Goal: Navigation & Orientation: Go to known website

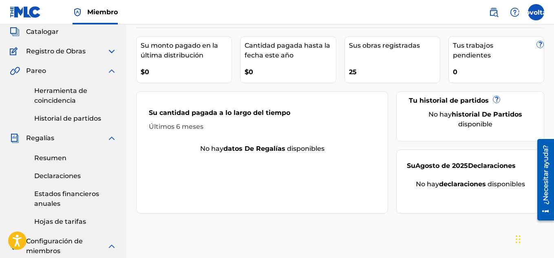
click at [26, 10] on img at bounding box center [25, 12] width 31 height 12
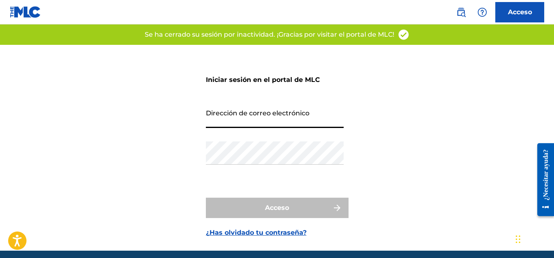
click at [225, 116] on input "Dirección de correo electrónico" at bounding box center [275, 116] width 138 height 23
type input "[EMAIL_ADDRESS][DOMAIN_NAME]"
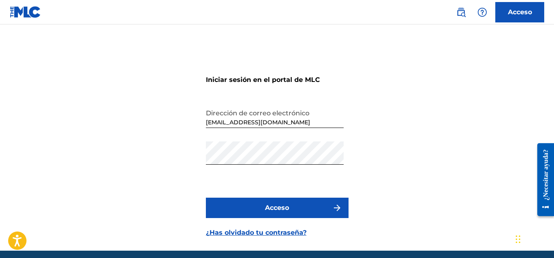
click at [265, 205] on font "Acceso" at bounding box center [277, 208] width 24 height 10
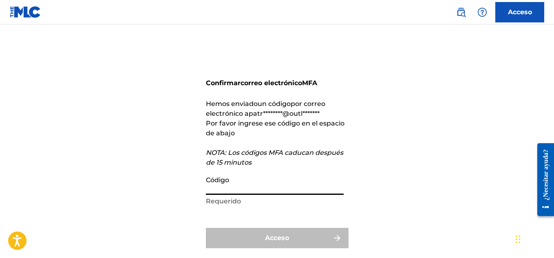
click at [245, 191] on input "Código" at bounding box center [275, 183] width 138 height 23
paste input "445031"
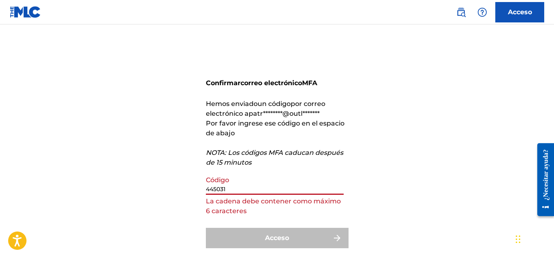
click at [207, 188] on input "445031" at bounding box center [275, 183] width 138 height 23
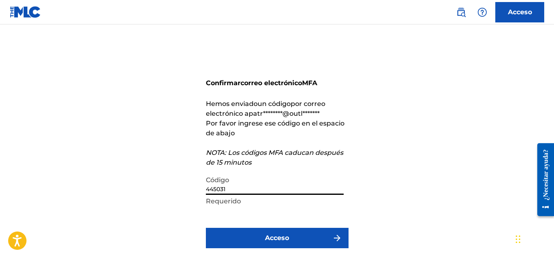
type input "445031"
click at [291, 240] on button "Acceso" at bounding box center [277, 238] width 143 height 20
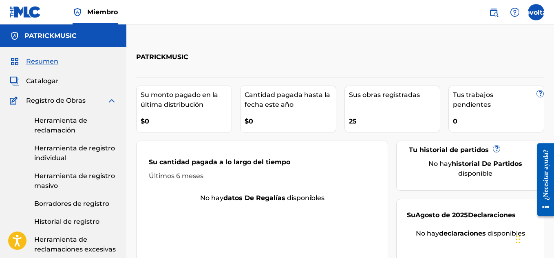
click at [29, 8] on img at bounding box center [25, 12] width 31 height 12
